Goal: Transaction & Acquisition: Subscribe to service/newsletter

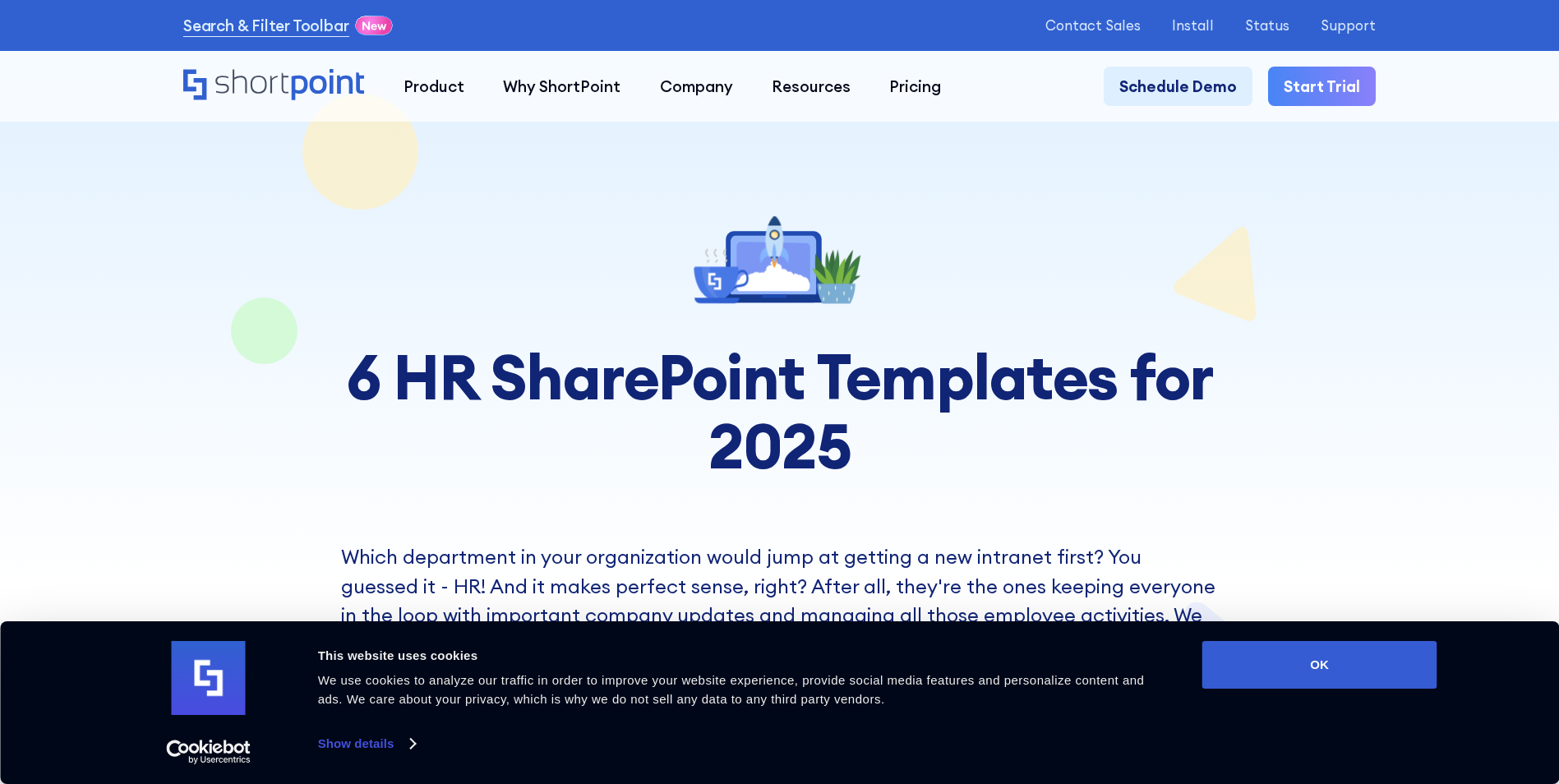
scroll to position [493, 0]
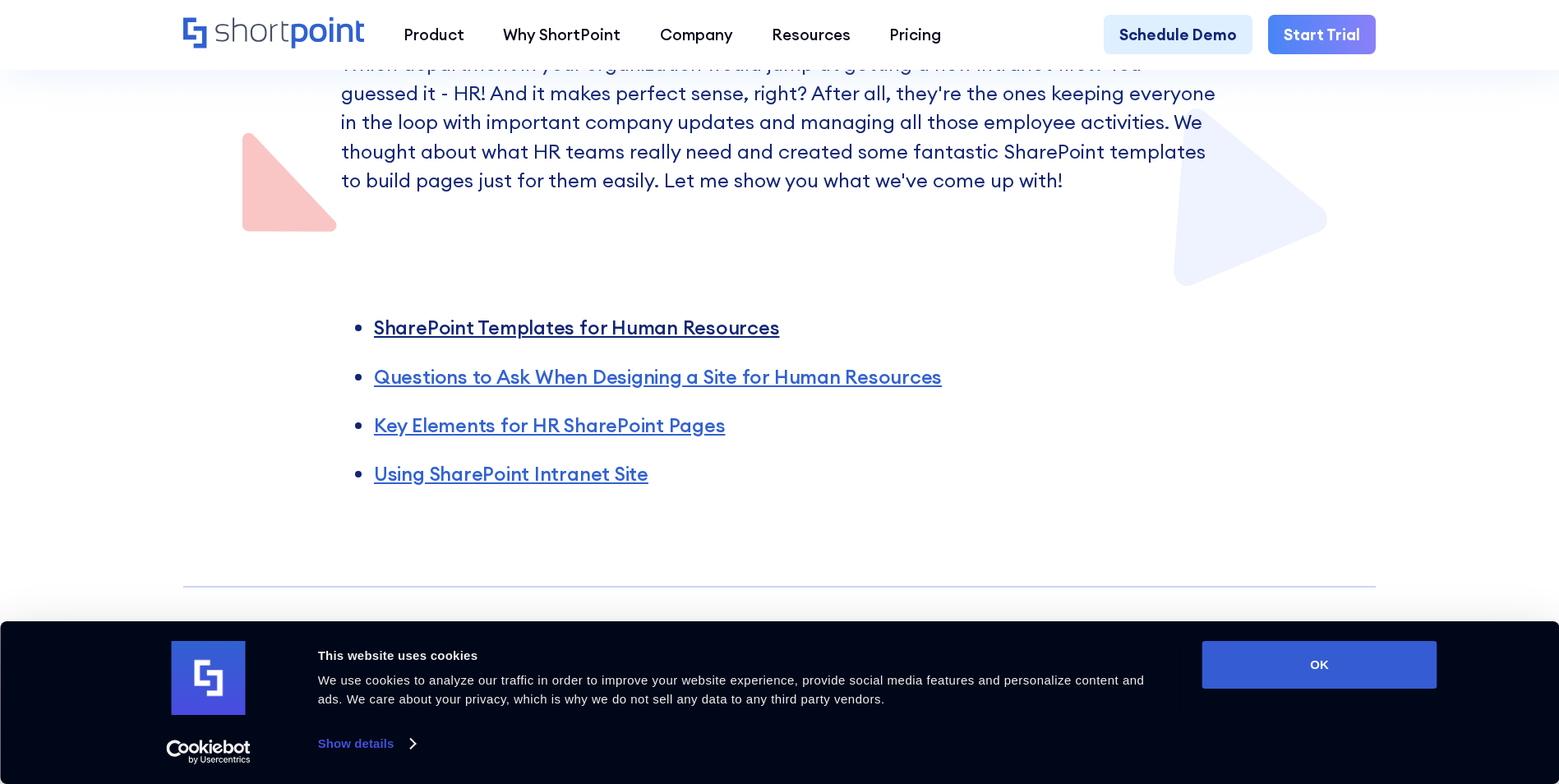
click at [573, 331] on link "SharePoint Templates for Human Resources" at bounding box center [577, 327] width 406 height 25
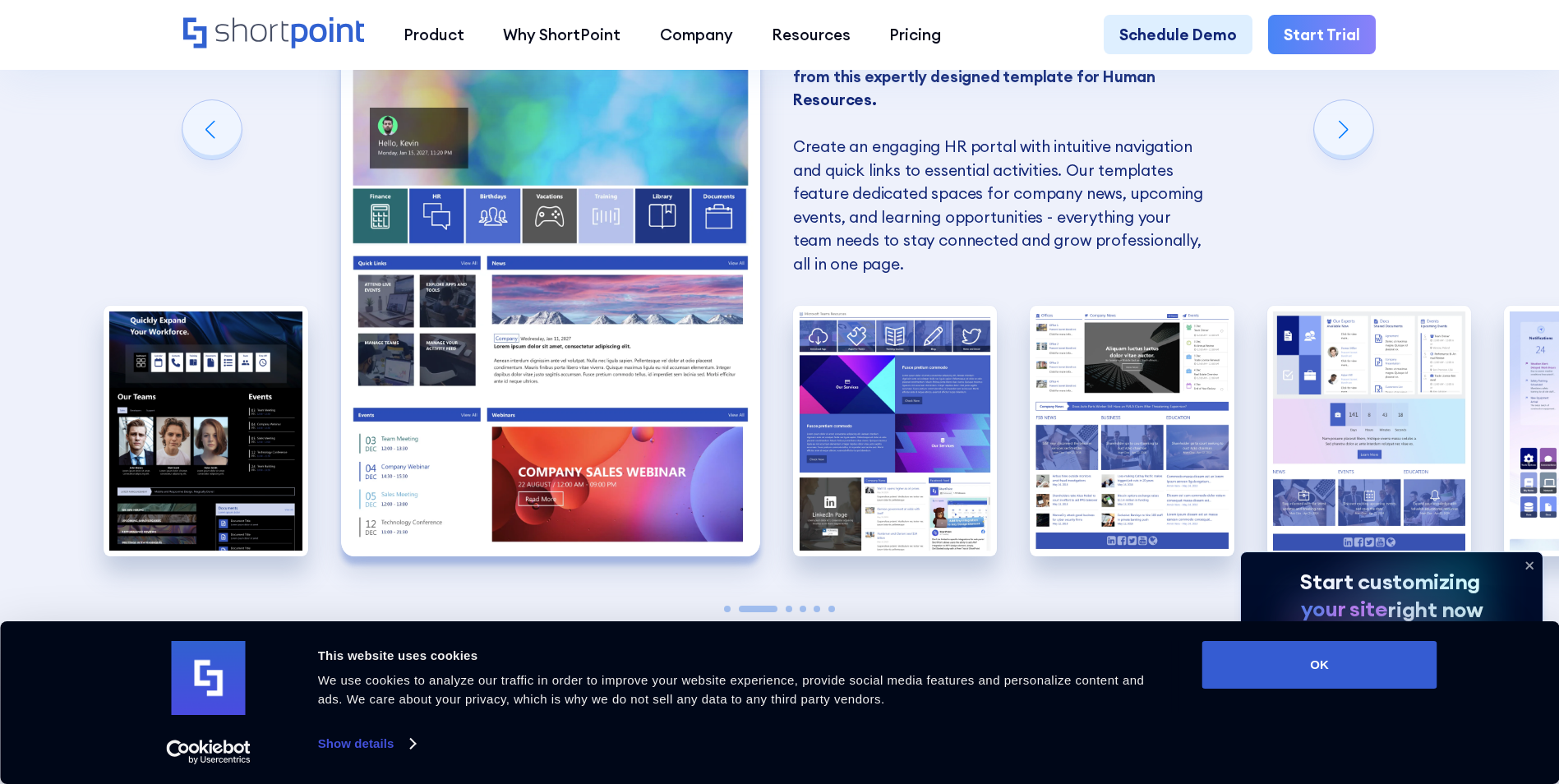
scroll to position [1558, 0]
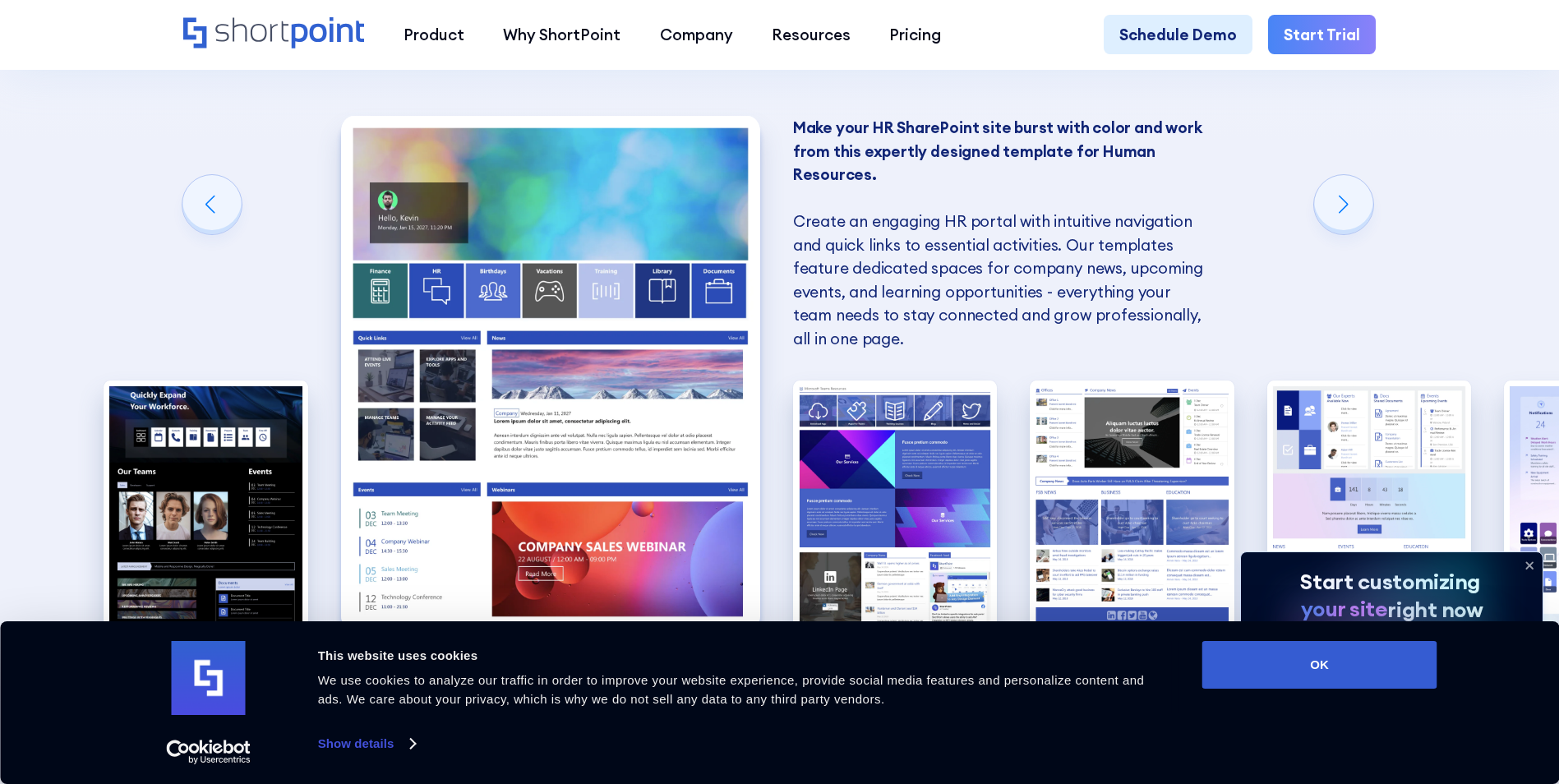
click at [618, 298] on img "2 / 6" at bounding box center [551, 372] width 419 height 514
click at [576, 334] on img "2 / 6" at bounding box center [551, 372] width 419 height 514
click at [1351, 209] on div "Next slide" at bounding box center [1344, 205] width 59 height 59
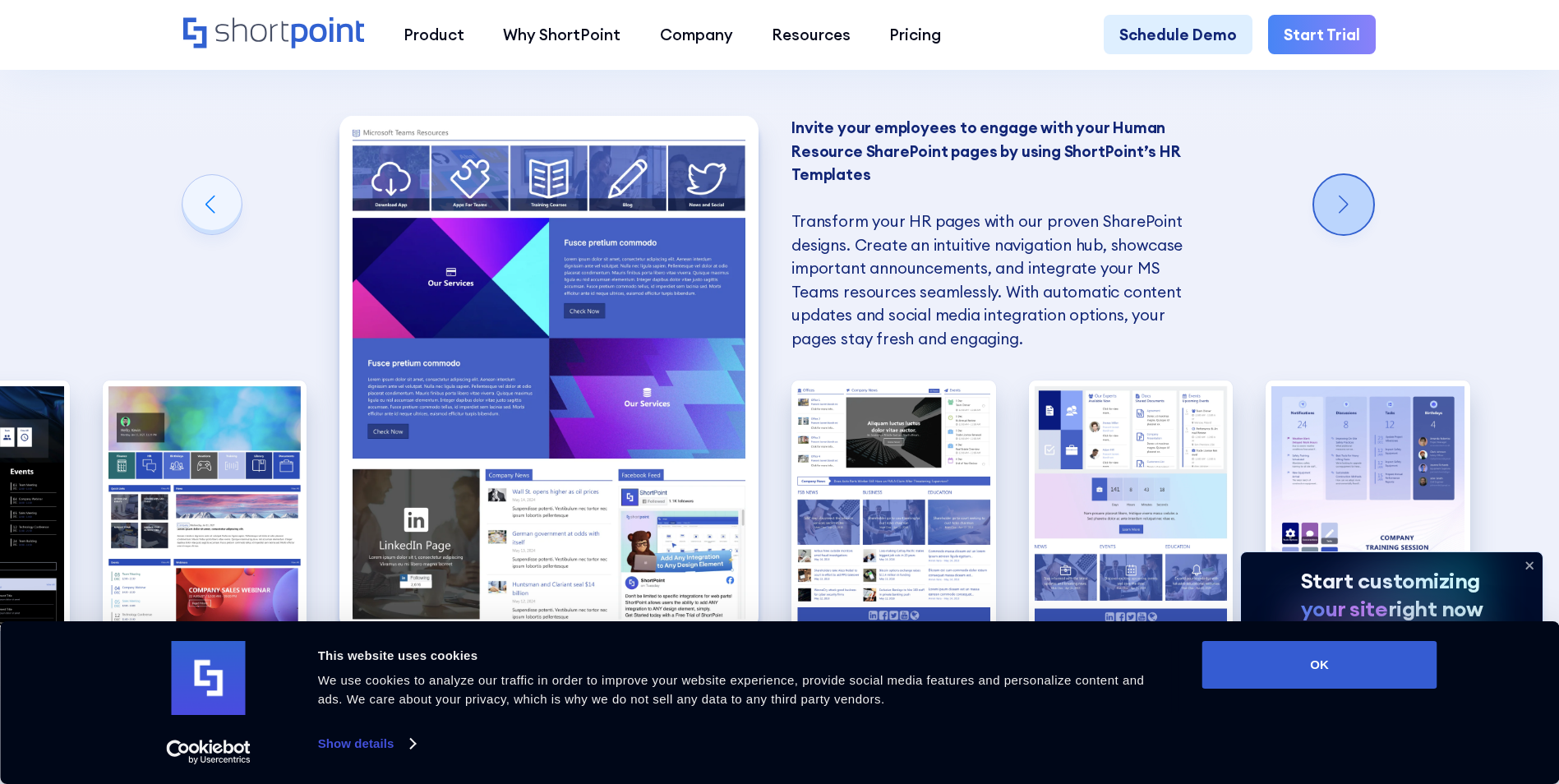
click at [1351, 209] on div "Next slide" at bounding box center [1344, 205] width 59 height 59
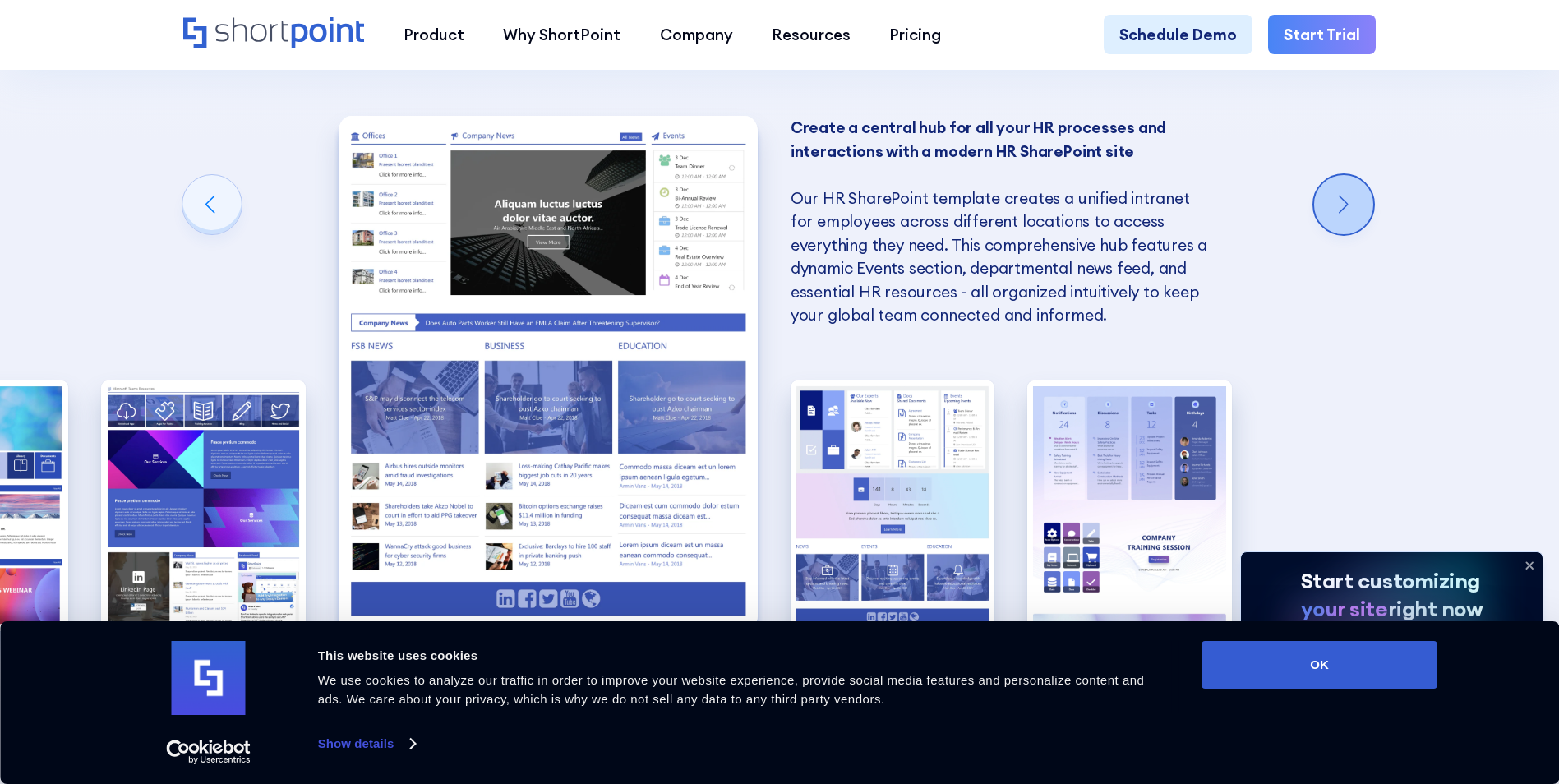
click at [1351, 209] on div "Next slide" at bounding box center [1344, 205] width 59 height 59
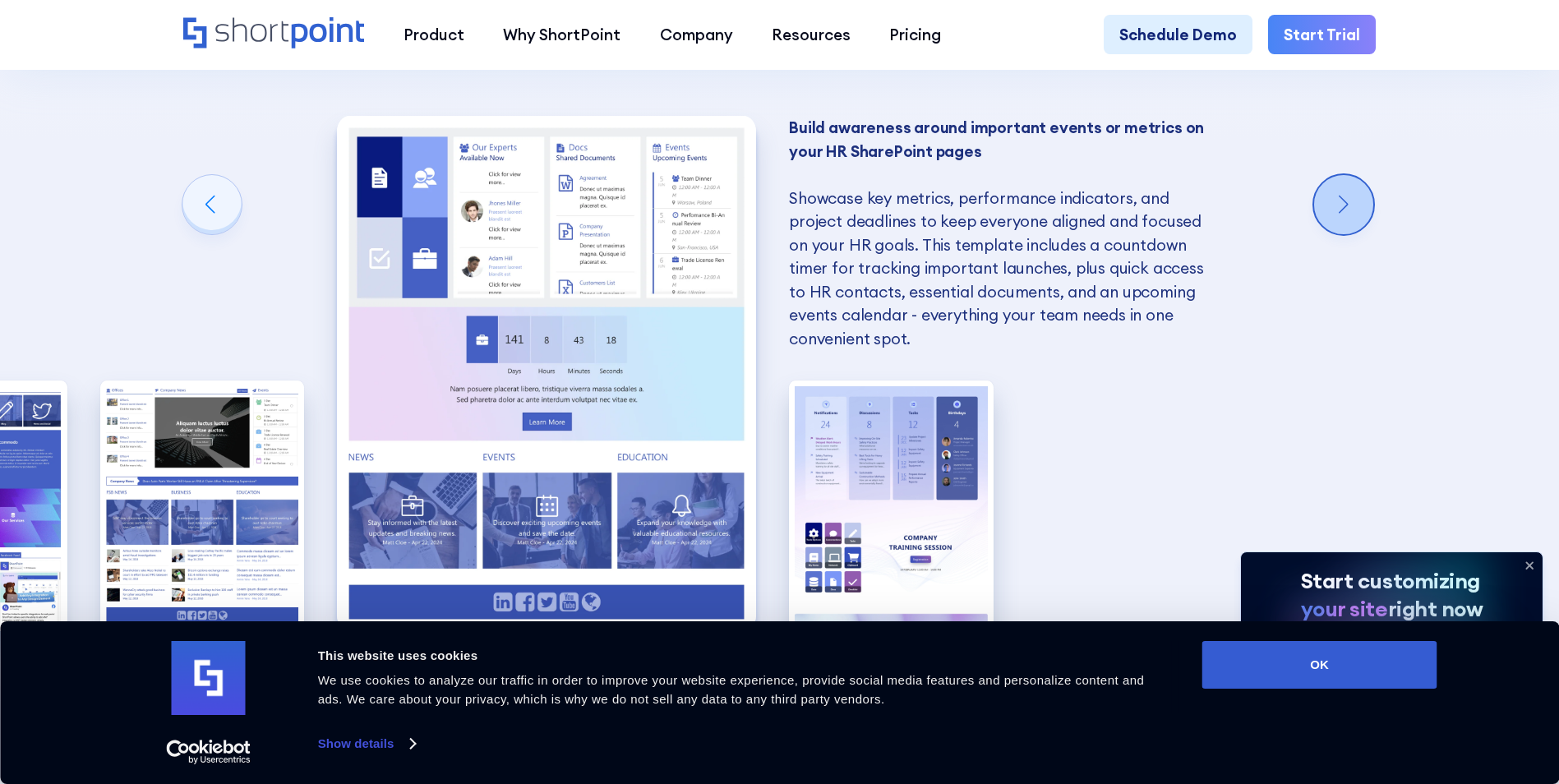
click at [1351, 209] on div "Next slide" at bounding box center [1344, 205] width 59 height 59
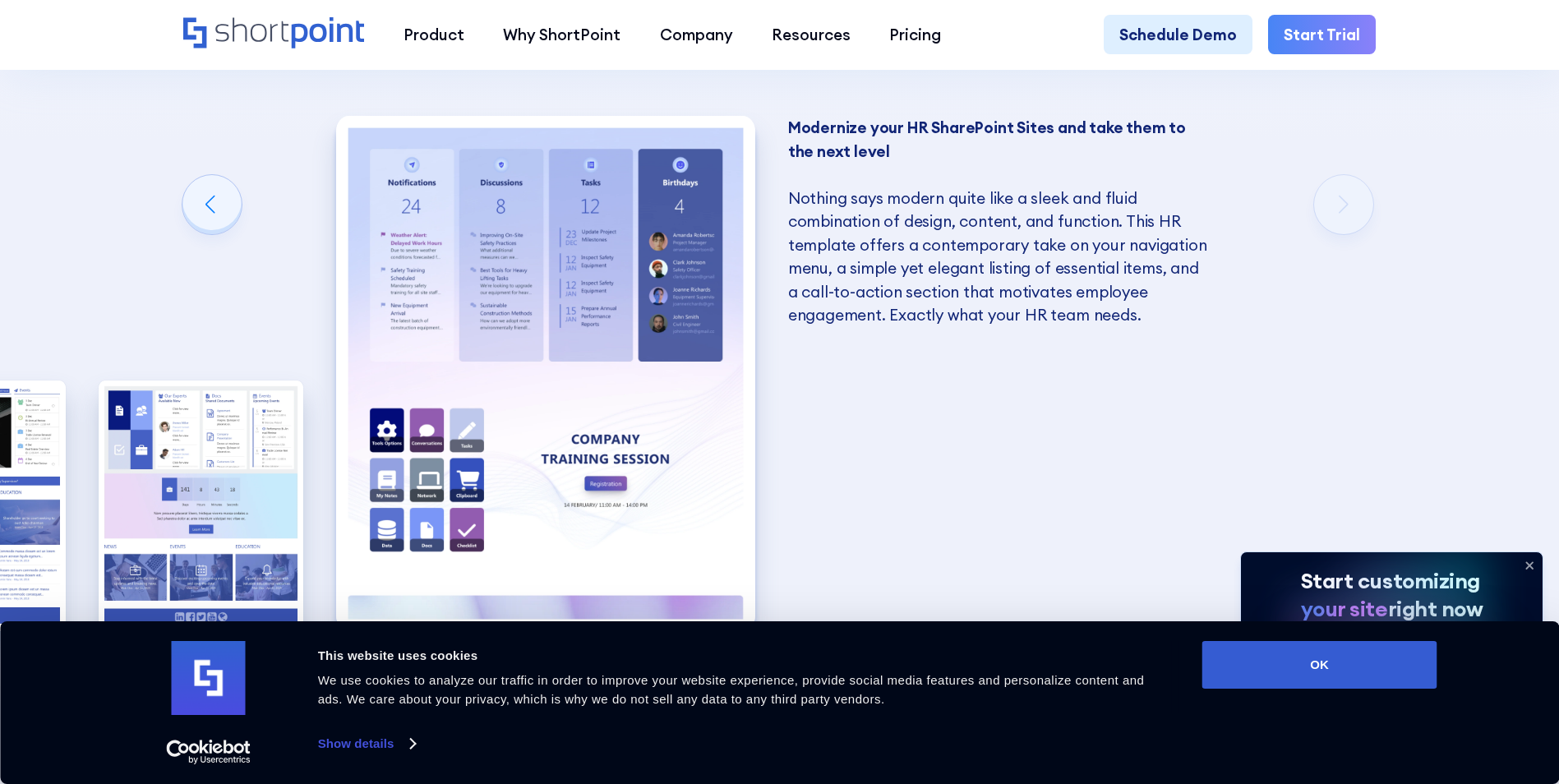
click at [1351, 209] on div "SharePoint Templates for Human Resources Here at ShortPoint, we've put our hear…" at bounding box center [780, 246] width 1559 height 1252
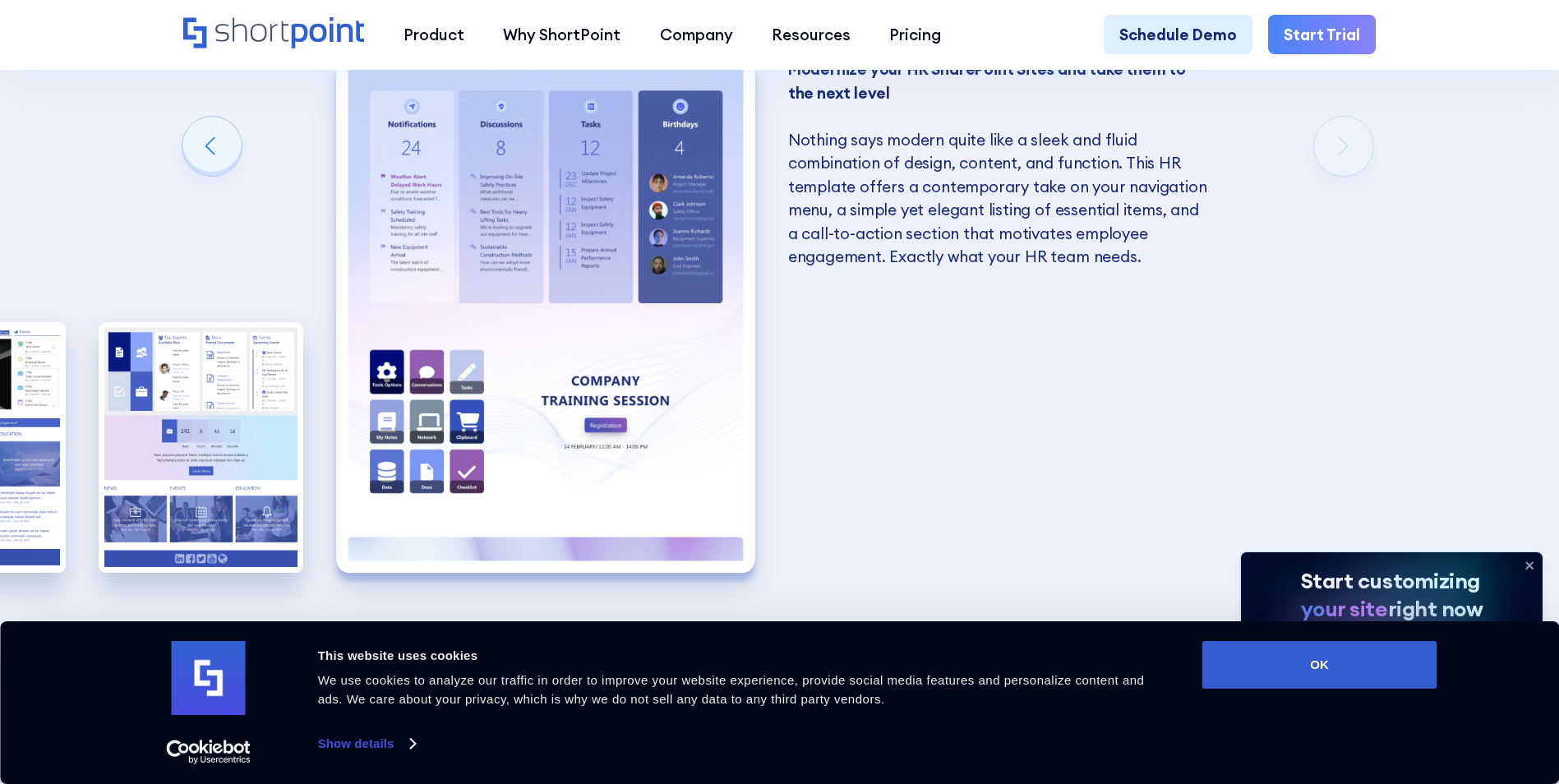
scroll to position [2133, 0]
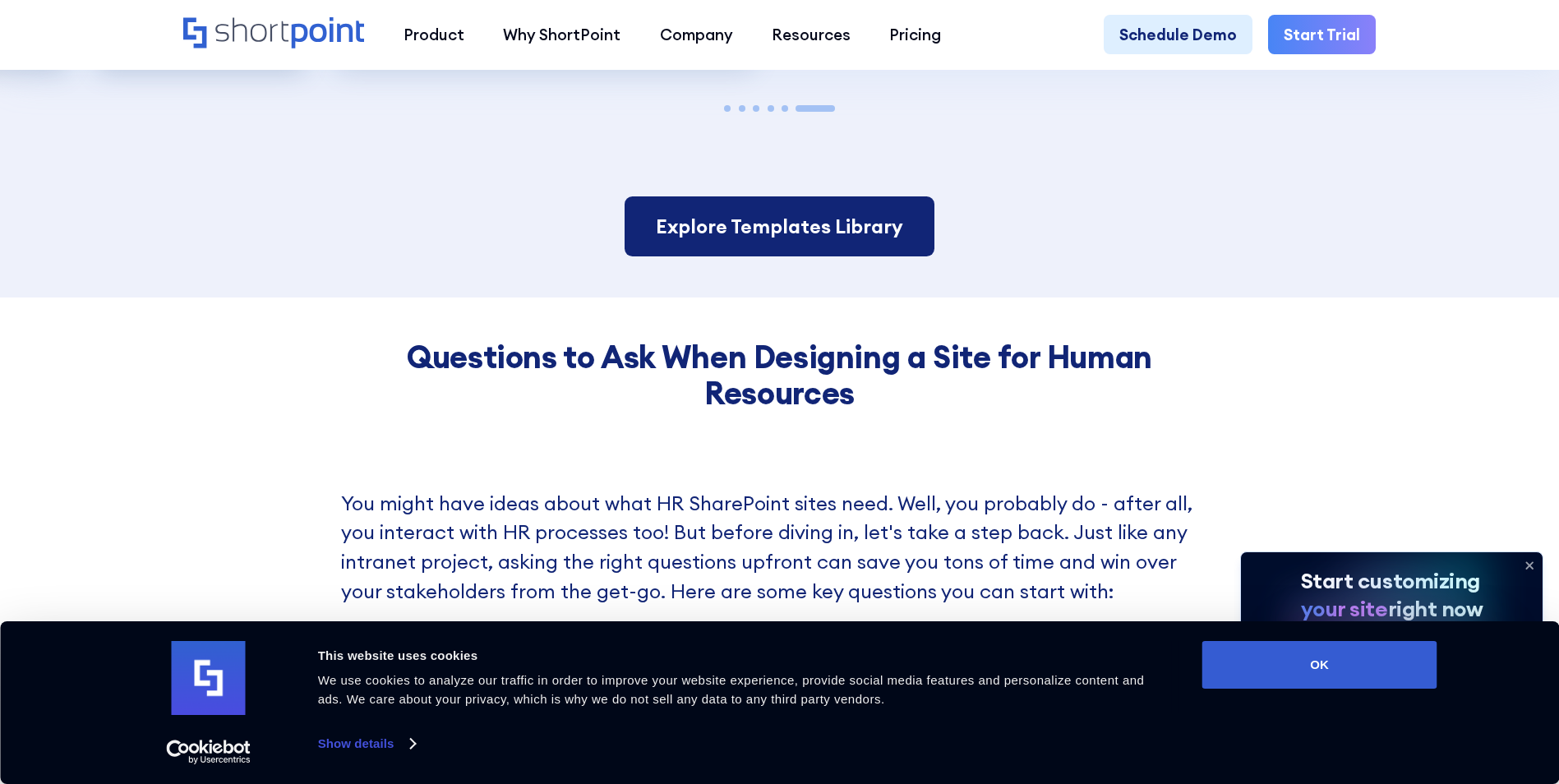
click at [861, 232] on link "Explore Templates Library" at bounding box center [780, 227] width 310 height 61
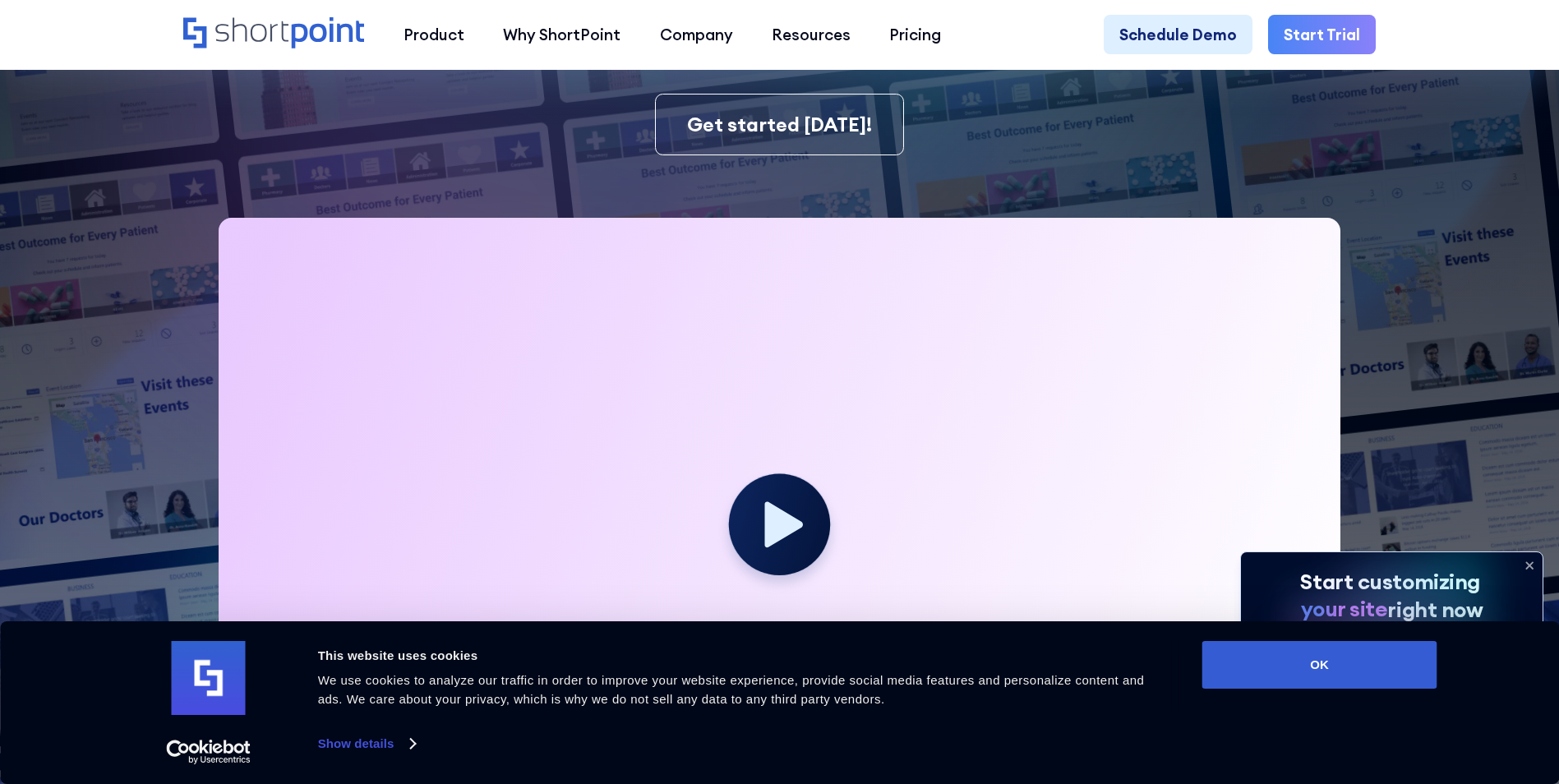
scroll to position [165, 0]
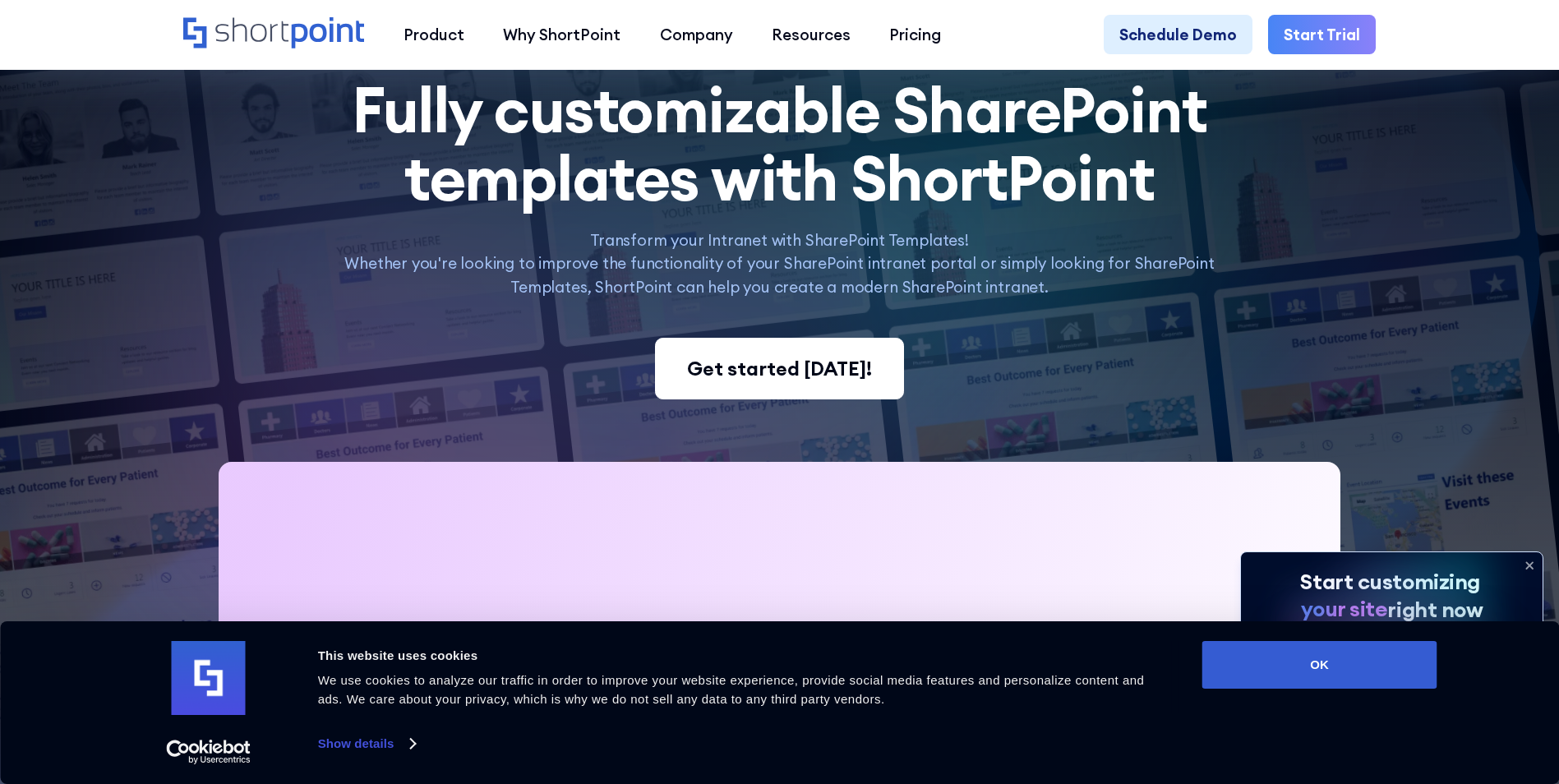
click at [776, 390] on link "Get started today!" at bounding box center [780, 369] width 249 height 62
